Goal: Check status: Check status

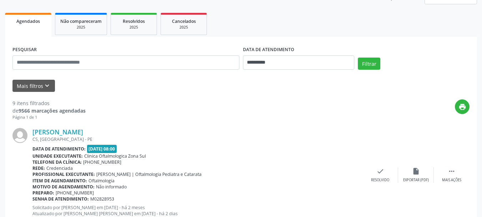
scroll to position [107, 0]
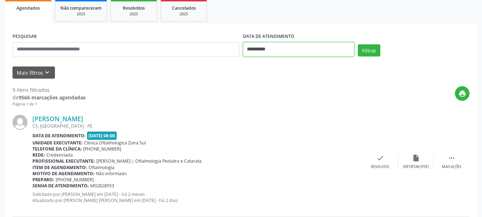
click at [261, 47] on input "**********" at bounding box center [299, 49] width 112 height 14
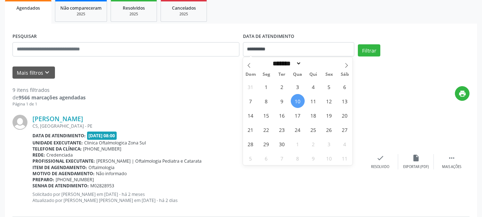
click at [301, 100] on span "10" at bounding box center [298, 101] width 14 height 14
type input "**********"
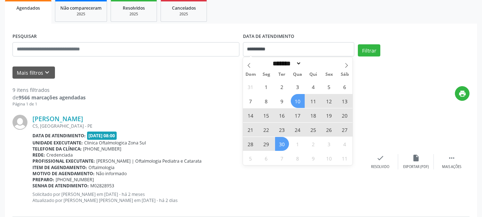
click at [283, 142] on span "30" at bounding box center [282, 144] width 14 height 14
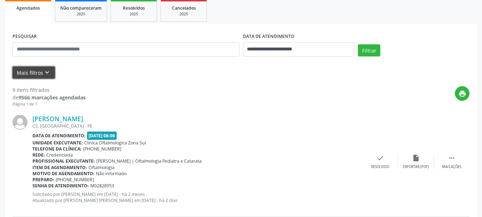
click at [37, 72] on button "Mais filtros keyboard_arrow_down" at bounding box center [33, 72] width 42 height 12
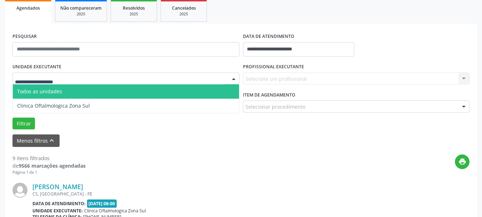
click at [82, 81] on div at bounding box center [125, 78] width 227 height 12
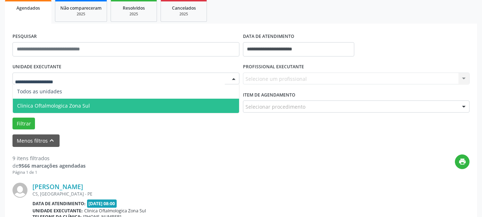
click at [88, 103] on span "Clinica Oftalmologica Zona Sul" at bounding box center [126, 106] width 226 height 14
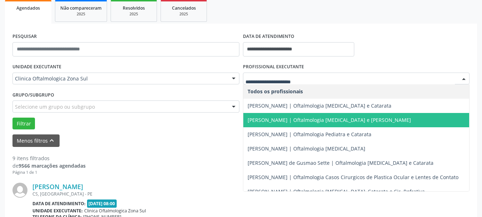
click at [280, 124] on span "[PERSON_NAME] | Oftalmologia [MEDICAL_DATA] e [PERSON_NAME]" at bounding box center [356, 120] width 226 height 14
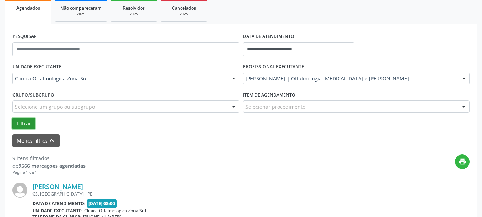
click at [24, 119] on button "Filtrar" at bounding box center [23, 123] width 22 height 12
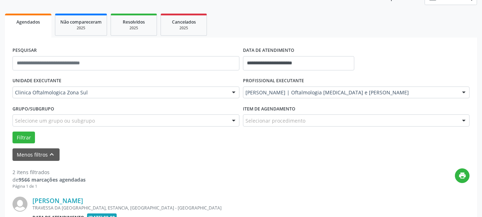
scroll to position [81, 0]
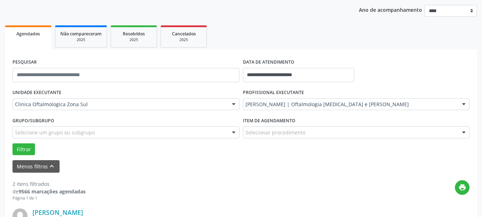
click at [268, 100] on div "[PERSON_NAME] | Oftalmologia [MEDICAL_DATA] e [PERSON_NAME]" at bounding box center [356, 104] width 227 height 12
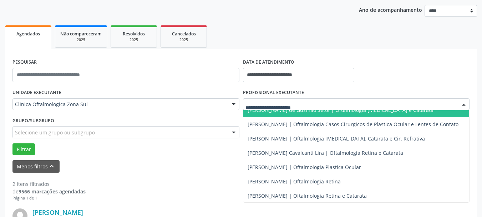
scroll to position [85, 0]
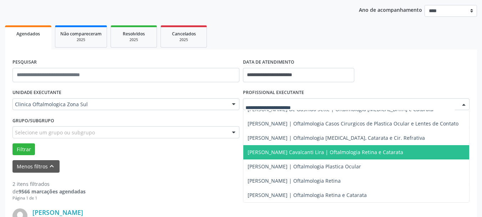
click at [262, 145] on span "[PERSON_NAME] Cavalcanti Lira | Oftalmologia Retina e Catarata" at bounding box center [356, 152] width 226 height 14
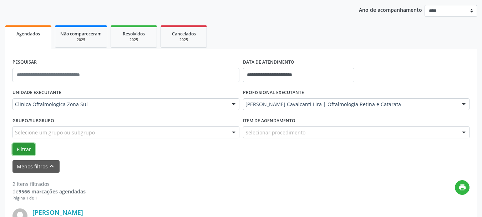
click at [15, 151] on button "Filtrar" at bounding box center [23, 149] width 22 height 12
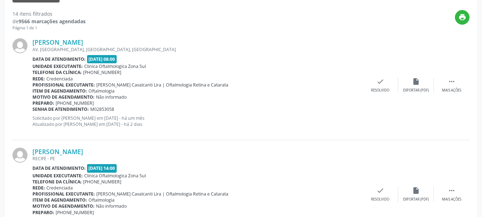
scroll to position [0, 0]
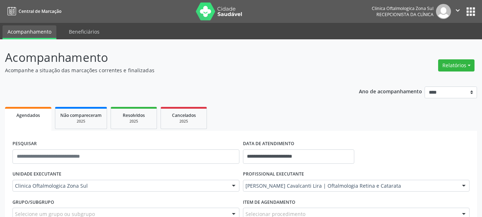
click at [234, 11] on img at bounding box center [219, 11] width 46 height 18
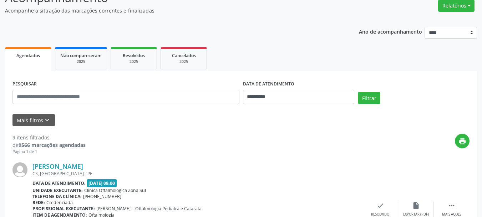
scroll to position [71, 0]
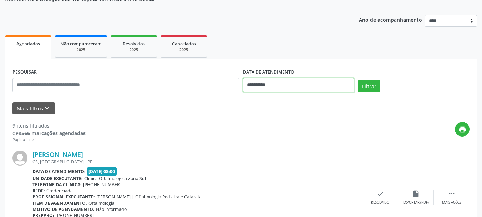
click at [273, 85] on input "**********" at bounding box center [299, 85] width 112 height 14
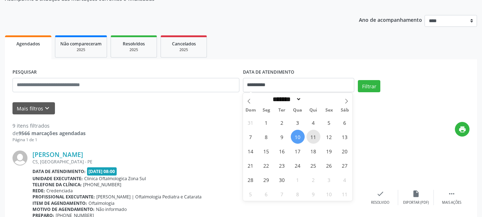
click at [311, 138] on span "11" at bounding box center [314, 137] width 14 height 14
type input "**********"
click at [311, 138] on span "11" at bounding box center [314, 137] width 14 height 14
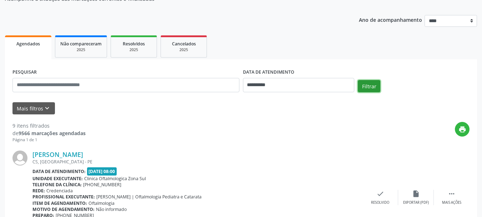
click at [362, 91] on button "Filtrar" at bounding box center [369, 86] width 22 height 12
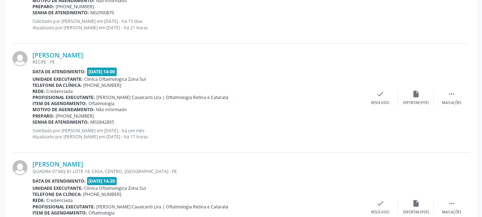
scroll to position [642, 0]
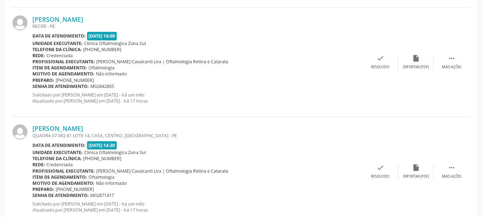
copy div "[PERSON_NAME]"
drag, startPoint x: 32, startPoint y: 126, endPoint x: 138, endPoint y: 100, distance: 109.6
click at [133, 127] on div "Maria Onilda Lima Freire QUADRA 07 MQ 81 LOTE 14, CASA, CENTRO, PETROLANDIA - P…" at bounding box center [240, 171] width 457 height 109
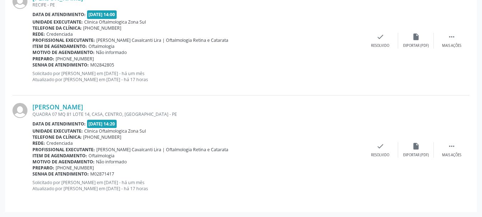
copy div "Maria Onilda Lima Freire QUADRA 07 MQ 81 LOTE 14, CASA, CENTRO, PETROLANDIA - P…"
copy div "Senha de atendimento: M02871417"
drag, startPoint x: 114, startPoint y: 172, endPoint x: 33, endPoint y: 174, distance: 80.7
click at [33, 174] on div "Senha de atendimento: M02871417" at bounding box center [197, 174] width 330 height 6
